Goal: Find specific page/section: Find specific page/section

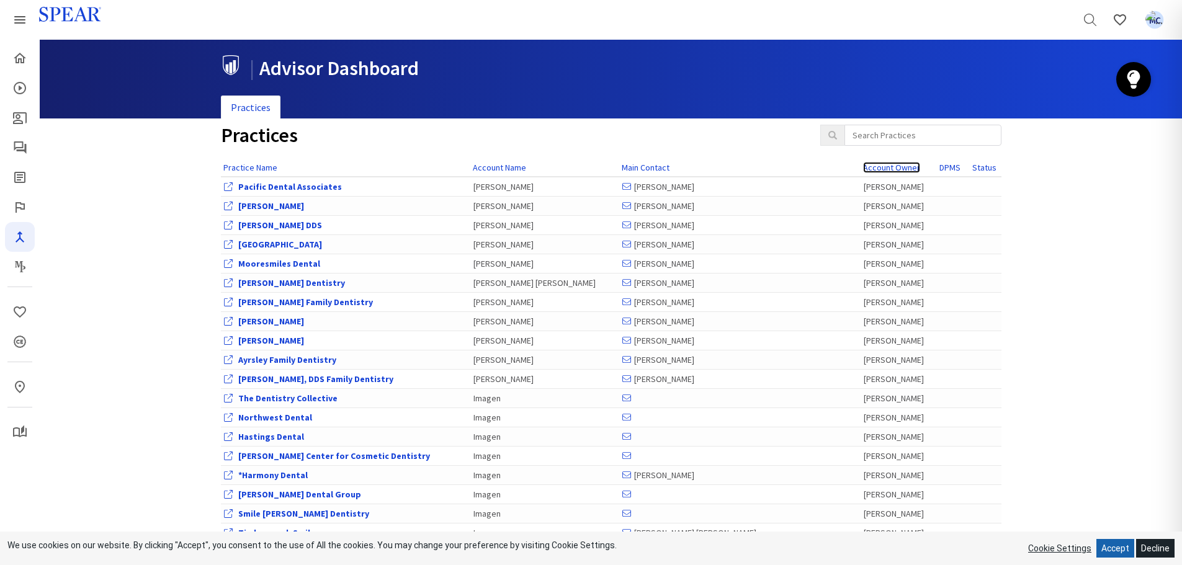
click at [863, 164] on link "Account Owner" at bounding box center [891, 167] width 57 height 11
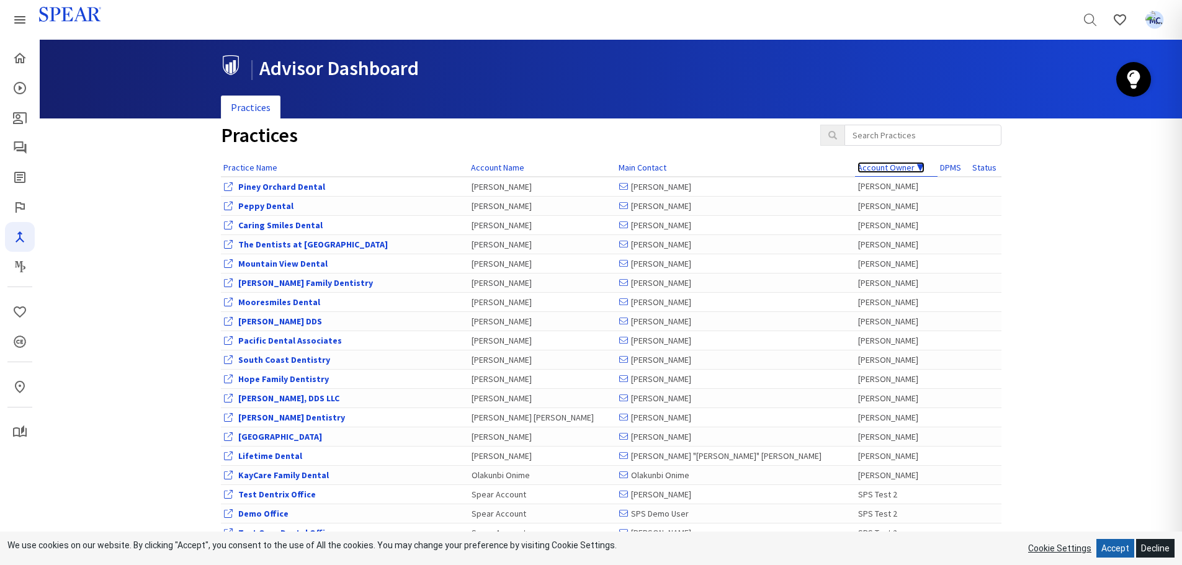
click at [858, 164] on link "Account Owner ▼" at bounding box center [891, 167] width 67 height 11
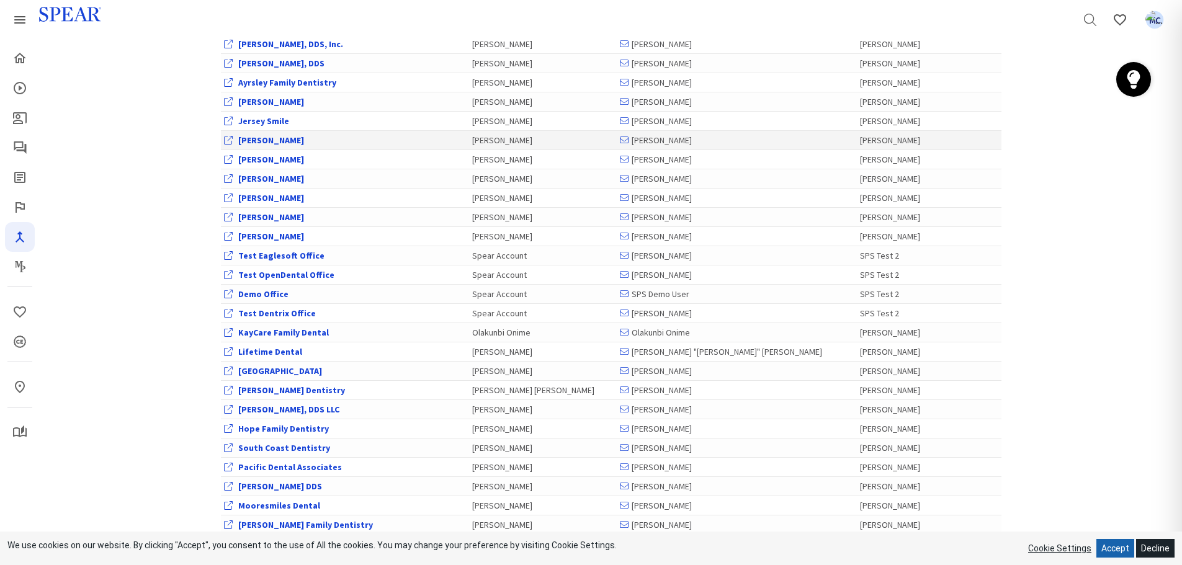
scroll to position [434, 0]
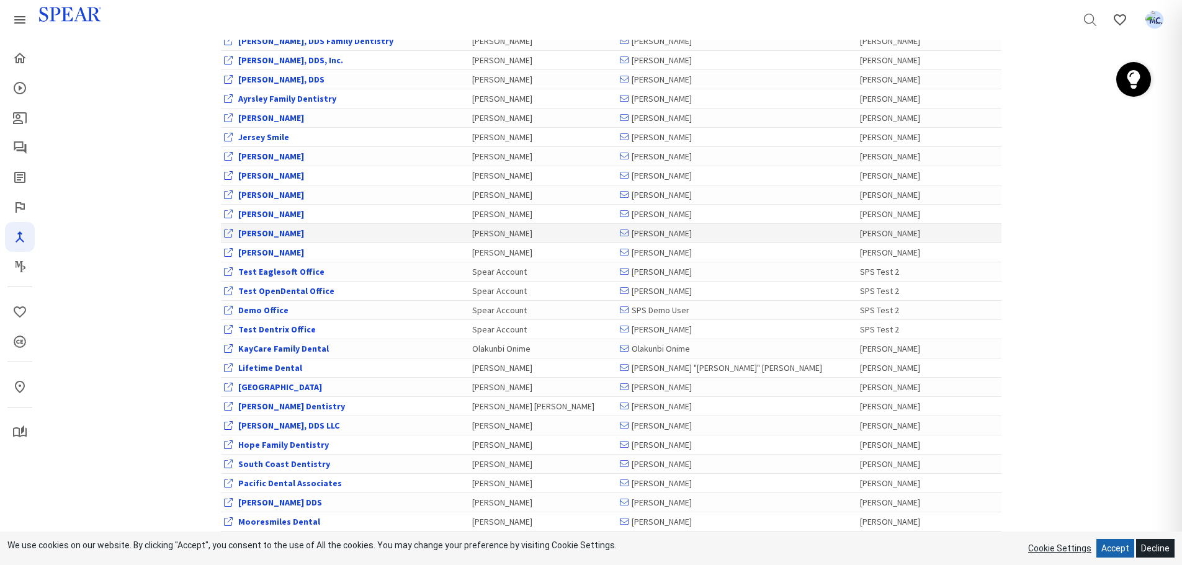
click at [285, 233] on link "[PERSON_NAME]" at bounding box center [271, 233] width 66 height 11
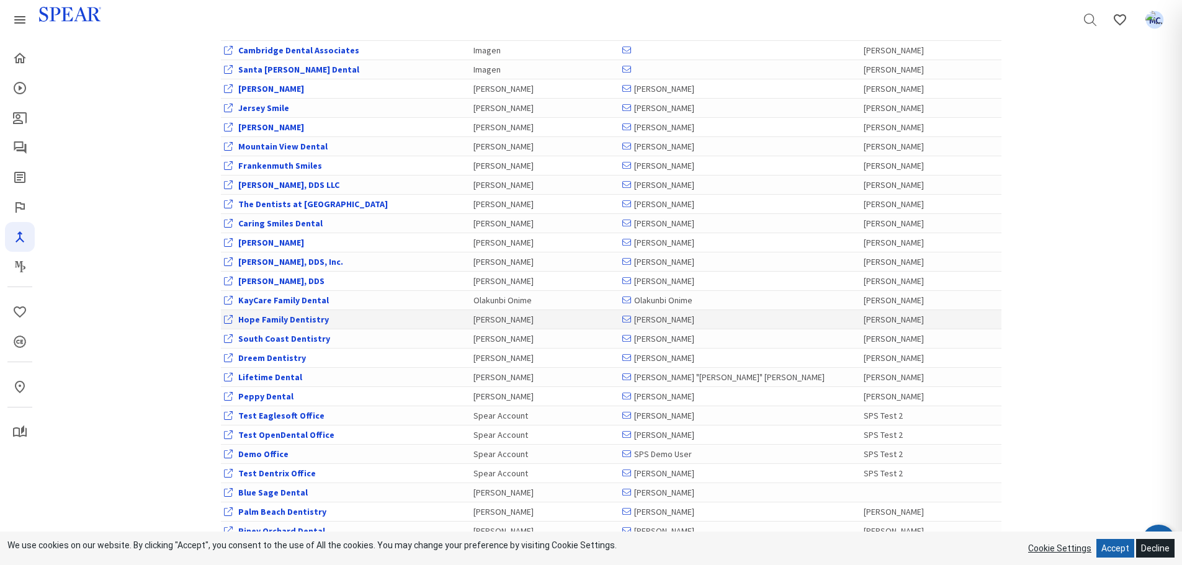
scroll to position [523, 0]
click at [266, 125] on link "[PERSON_NAME]" at bounding box center [271, 125] width 66 height 11
